Goal: Task Accomplishment & Management: Complete application form

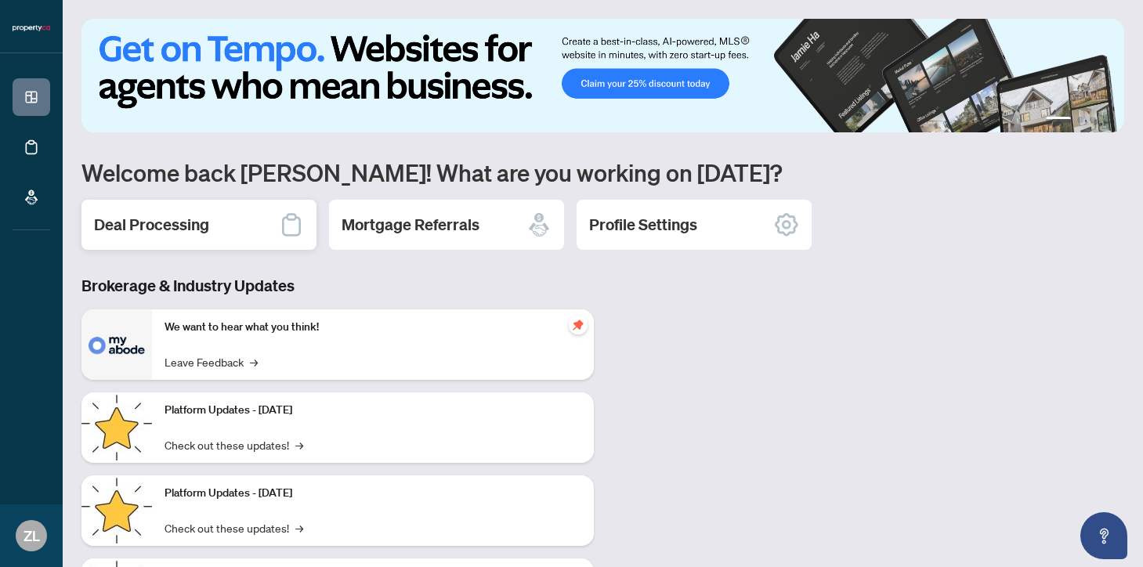
click at [218, 222] on div "Deal Processing" at bounding box center [198, 225] width 235 height 50
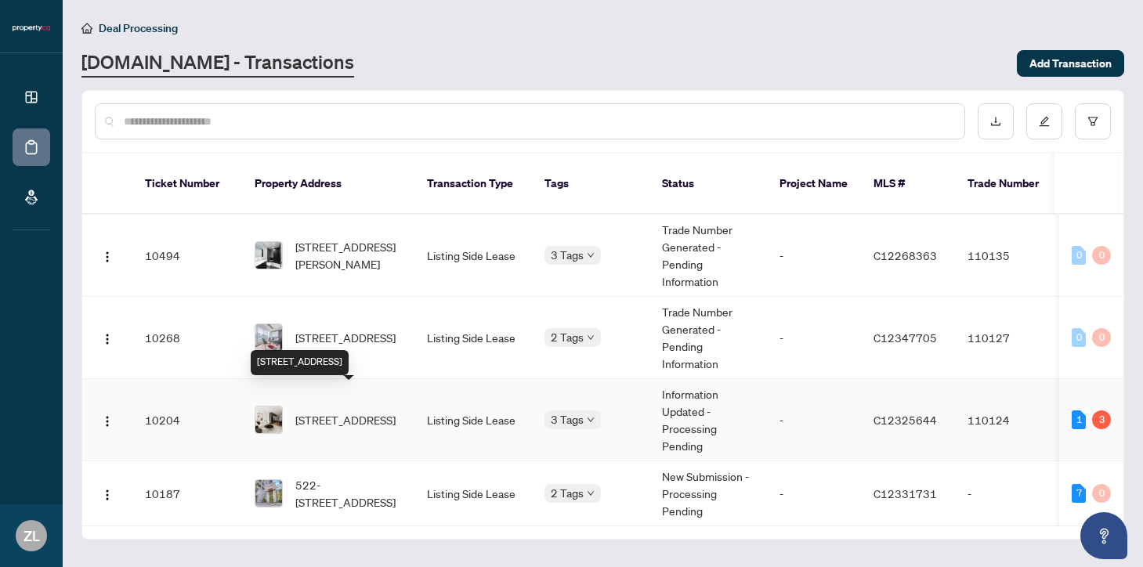
click at [327, 411] on span "[STREET_ADDRESS]" at bounding box center [345, 419] width 100 height 17
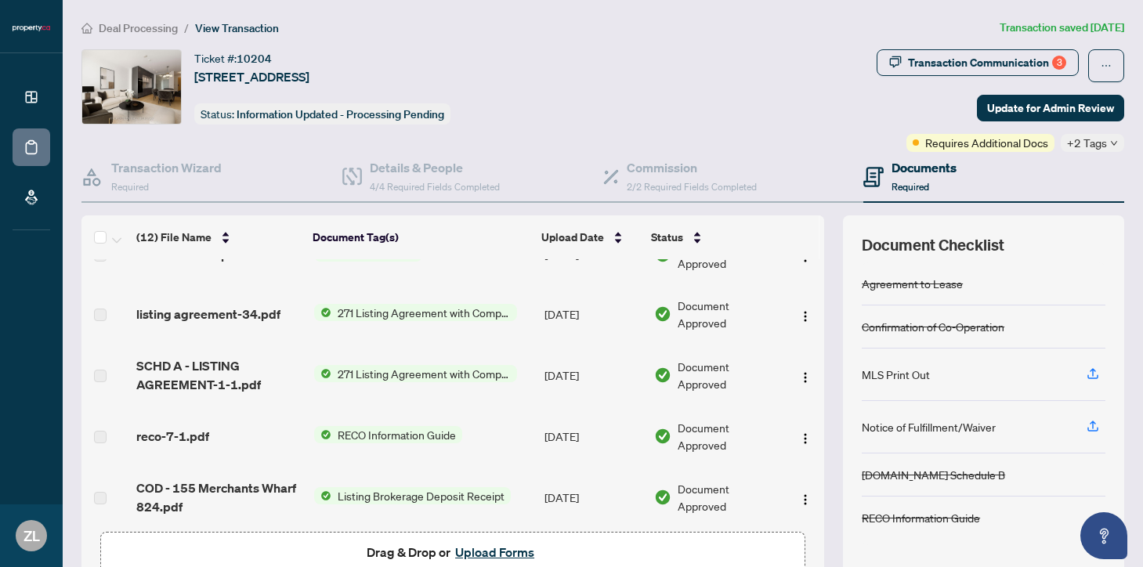
scroll to position [495, 0]
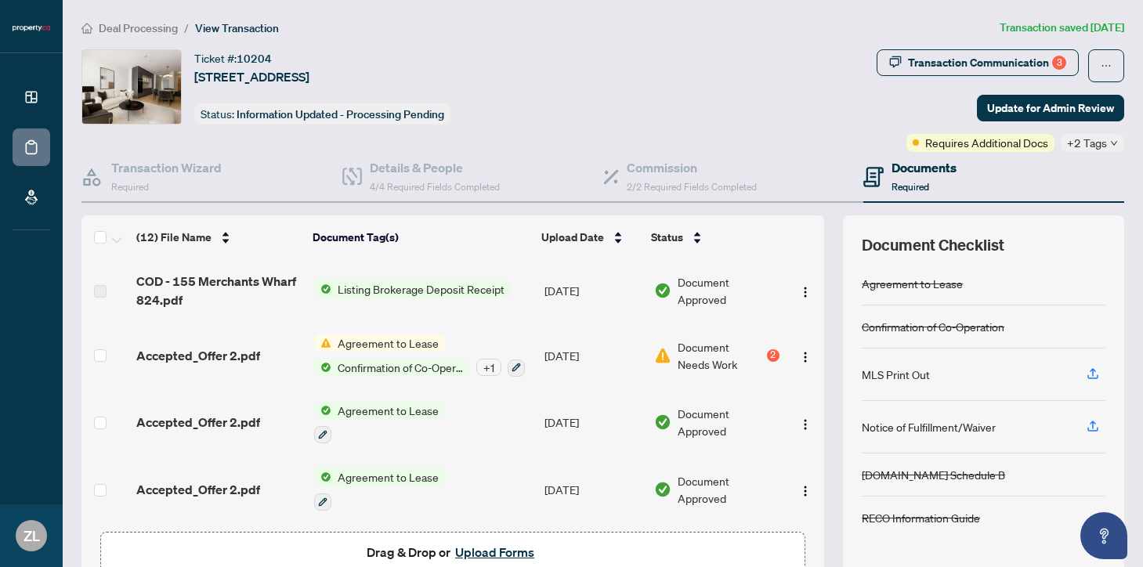
click at [394, 557] on span "Drag & Drop or Upload Forms" at bounding box center [453, 552] width 172 height 20
click at [497, 555] on button "Upload Forms" at bounding box center [494, 552] width 89 height 20
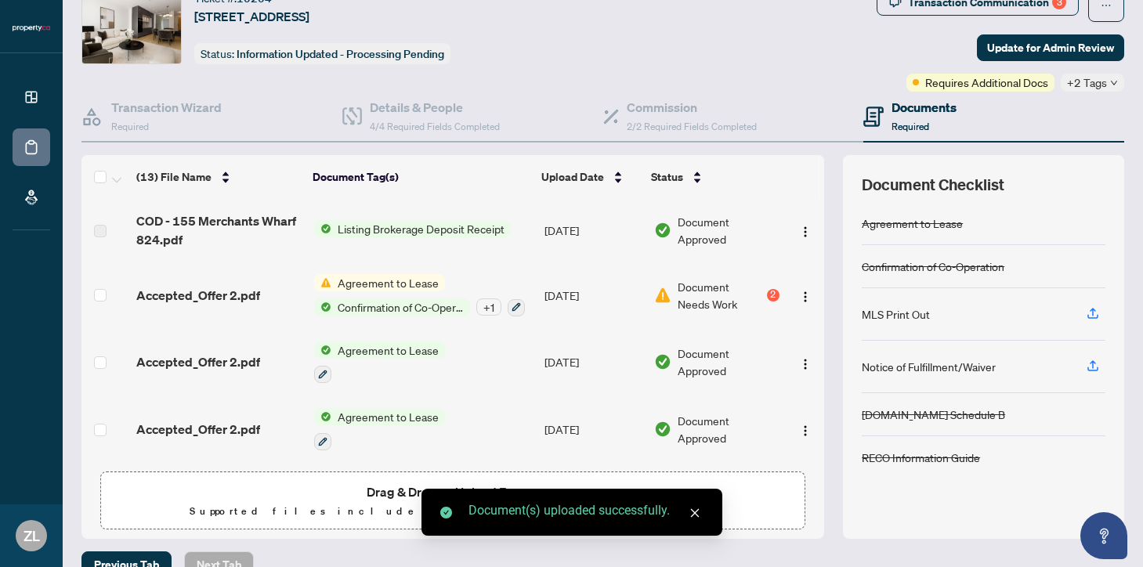
scroll to position [89, 0]
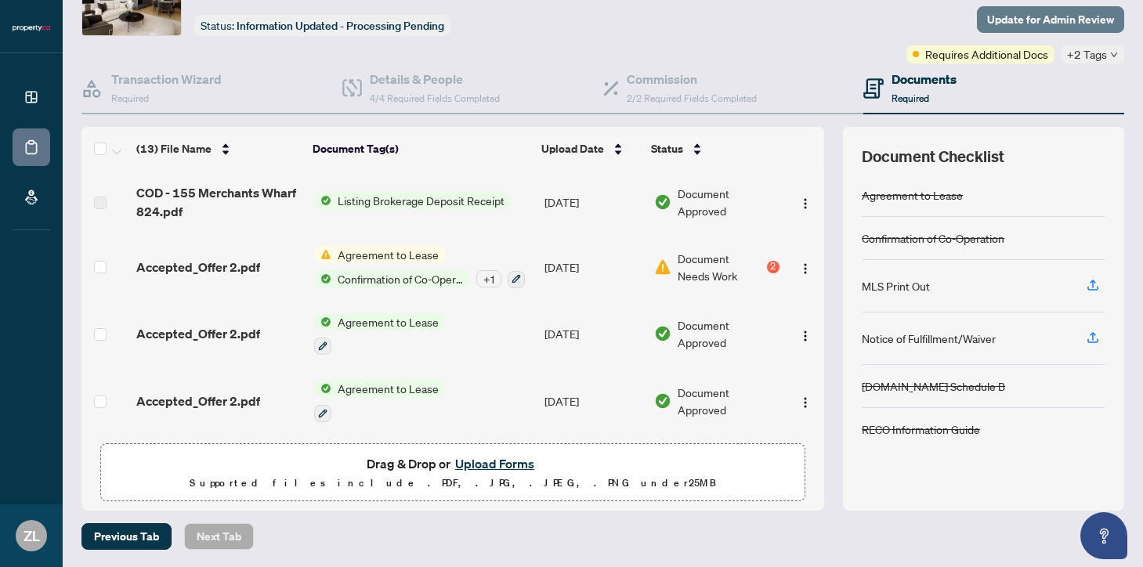
click at [1017, 15] on span "Update for Admin Review" at bounding box center [1050, 19] width 127 height 25
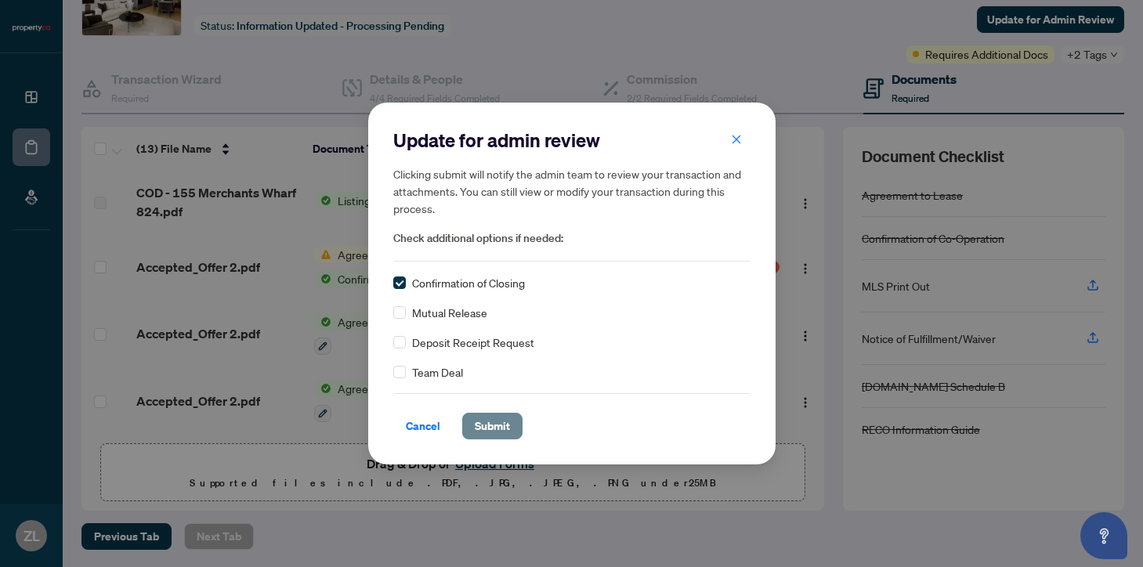
click at [495, 428] on span "Submit" at bounding box center [492, 426] width 35 height 25
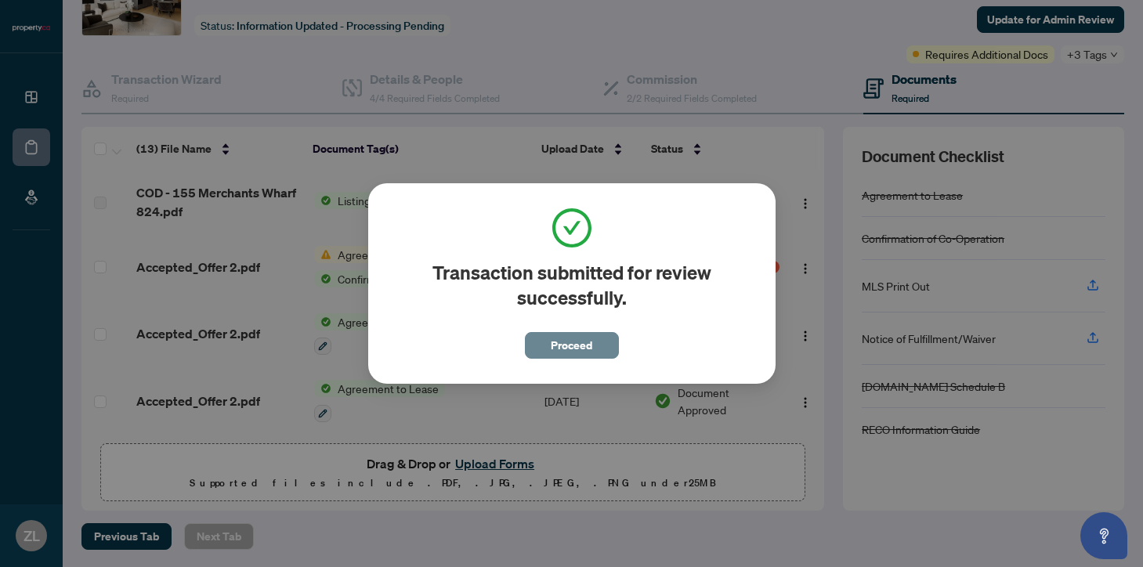
click at [574, 345] on span "Proceed" at bounding box center [572, 345] width 42 height 25
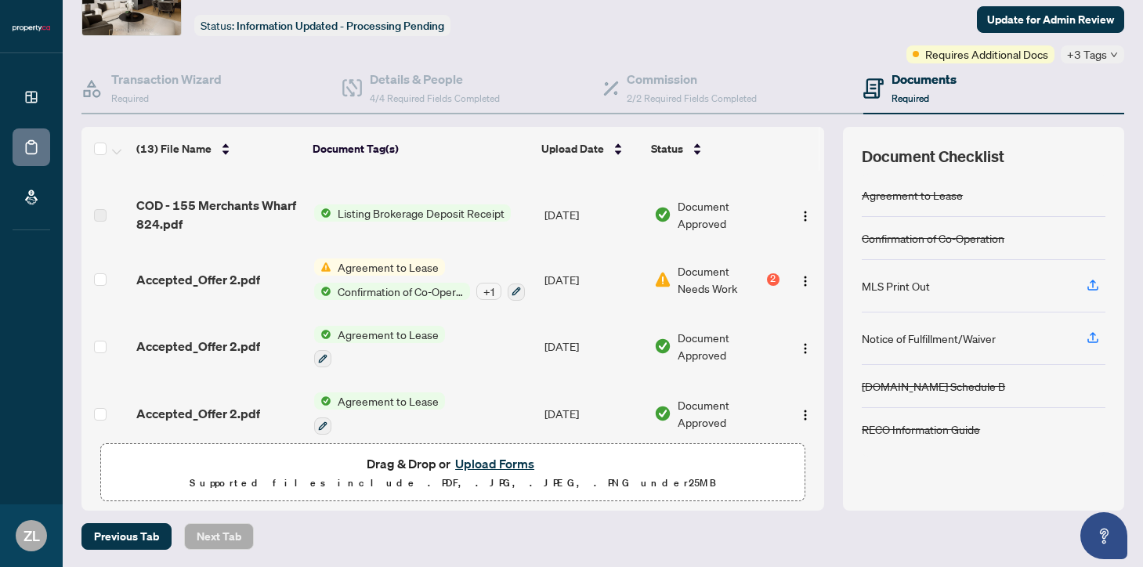
scroll to position [558, 0]
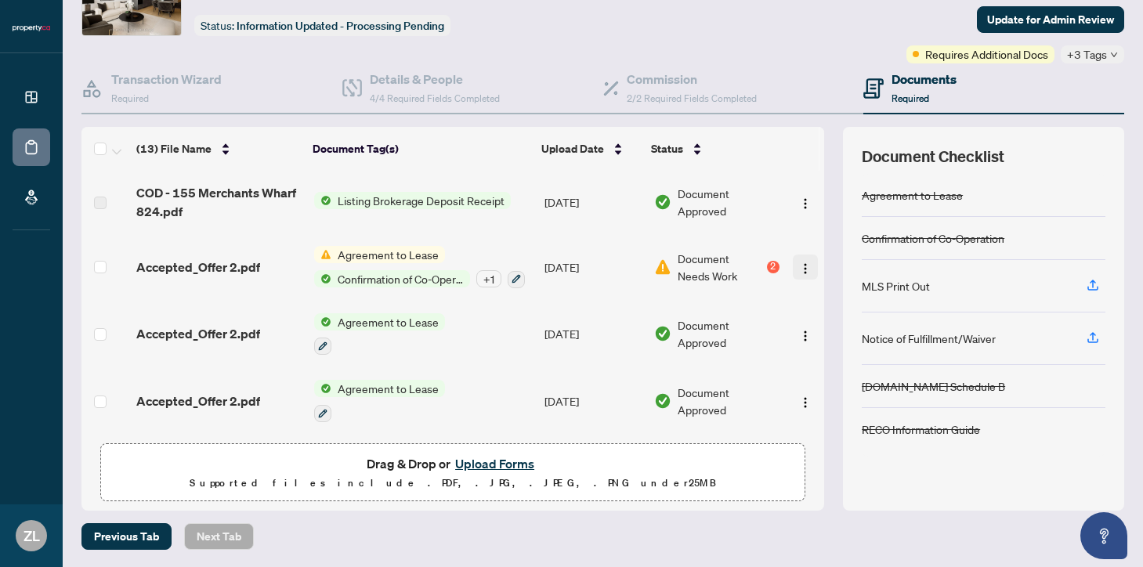
click at [811, 263] on button "button" at bounding box center [805, 267] width 25 height 25
click at [753, 316] on span "Document Approved" at bounding box center [727, 333] width 101 height 34
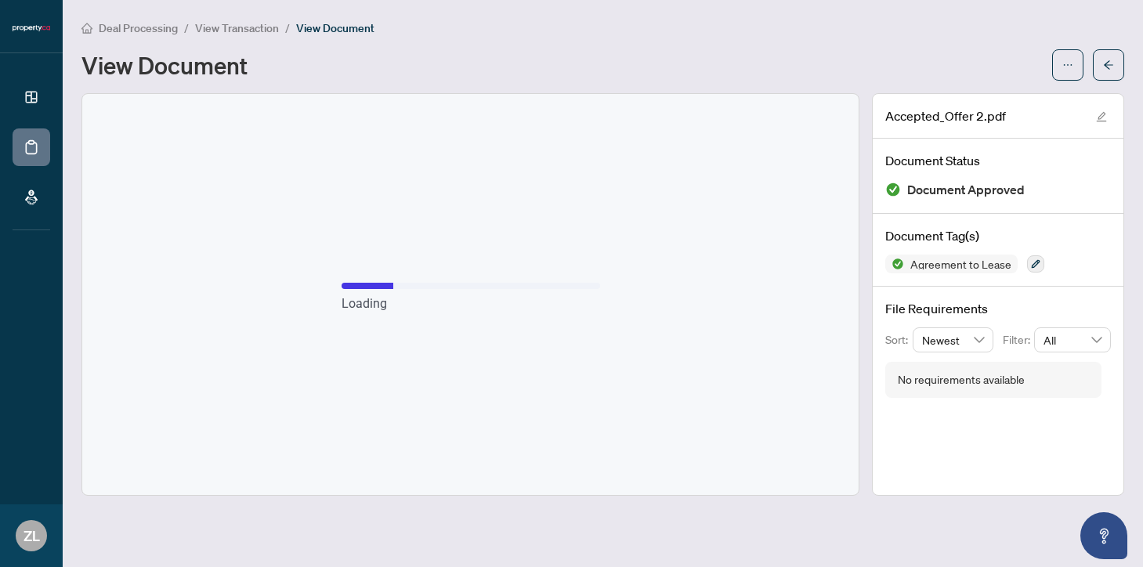
click at [867, 10] on main "Deal Processing / View Transaction / View Document View Document Accepted_Offer…" at bounding box center [603, 283] width 1080 height 567
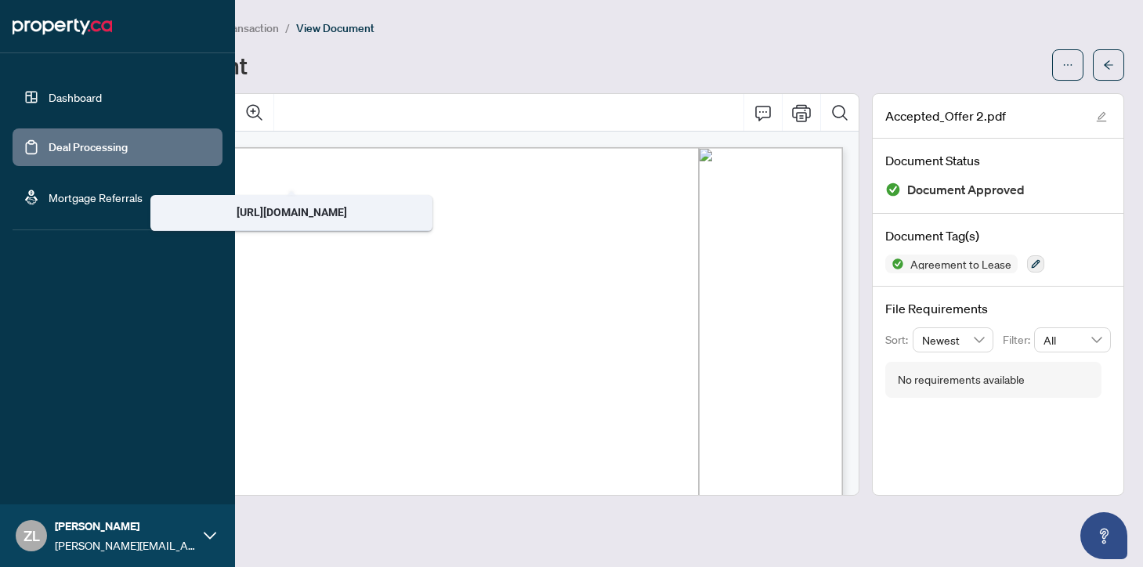
click at [75, 154] on link "Deal Processing" at bounding box center [88, 147] width 79 height 14
